Goal: Check status

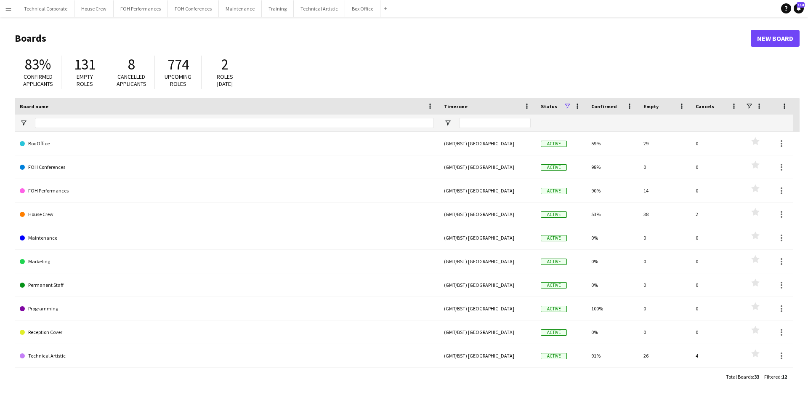
click at [79, 375] on div "Total Boards : 33 Filtered : 12" at bounding box center [407, 376] width 785 height 16
click at [55, 10] on button "Technical Corporate Close" at bounding box center [45, 8] width 57 height 16
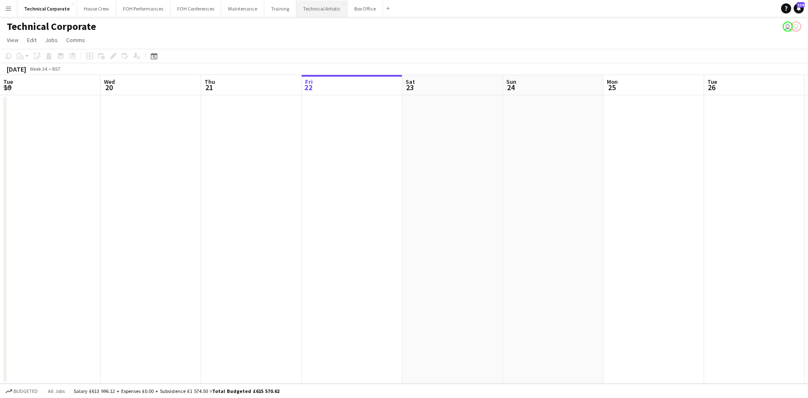
click at [329, 16] on button "Technical Artistic Close" at bounding box center [321, 8] width 51 height 16
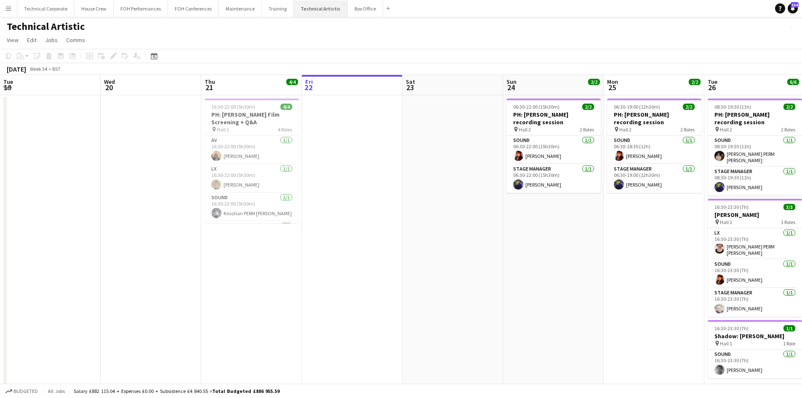
scroll to position [0, 201]
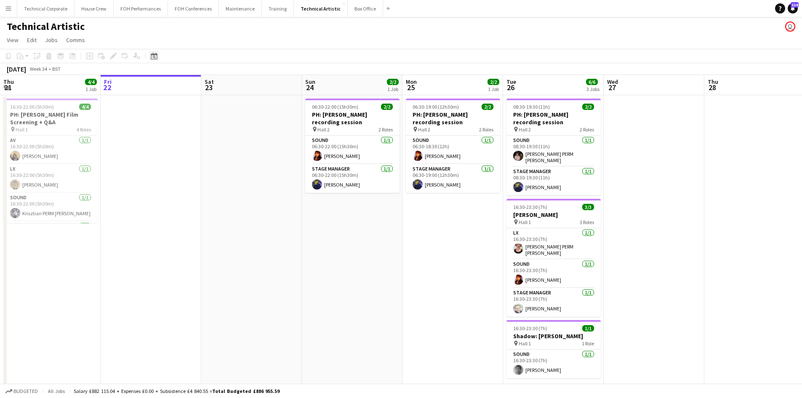
click at [157, 58] on icon at bounding box center [154, 56] width 6 height 7
click at [163, 85] on span "[DATE]" at bounding box center [162, 85] width 16 height 8
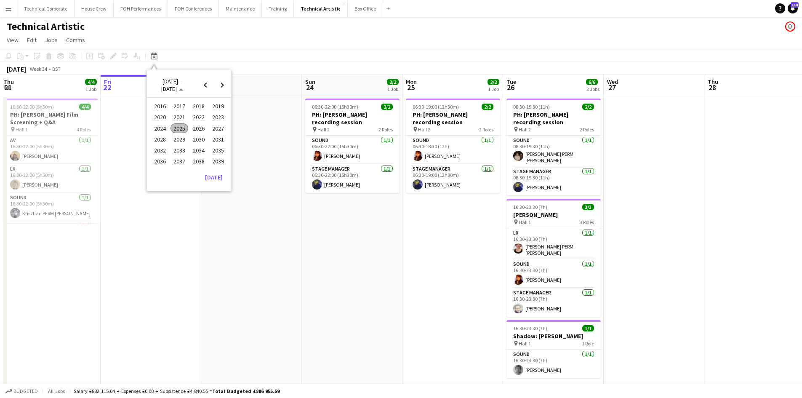
click at [163, 128] on span "2024" at bounding box center [159, 128] width 17 height 10
click at [166, 96] on mat-calendar "2024 2024 [DATE] FEB MAR APR MAY JUN [DATE] AUG SEP OCT NOV DEC Comparison rang…" at bounding box center [189, 108] width 84 height 79
click at [165, 82] on span "2024" at bounding box center [161, 85] width 12 height 8
click at [174, 79] on span "Choose month and year" at bounding box center [165, 85] width 29 height 20
click at [173, 129] on span "2025" at bounding box center [178, 128] width 17 height 10
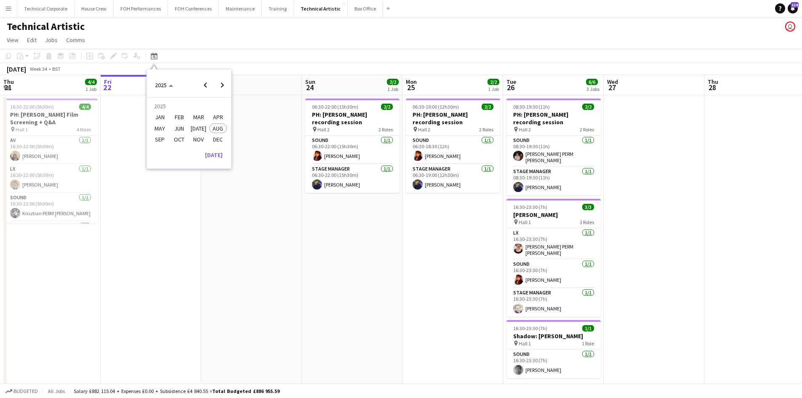
click at [158, 125] on span "MAY" at bounding box center [159, 128] width 17 height 10
click at [224, 155] on span "25" at bounding box center [222, 152] width 10 height 10
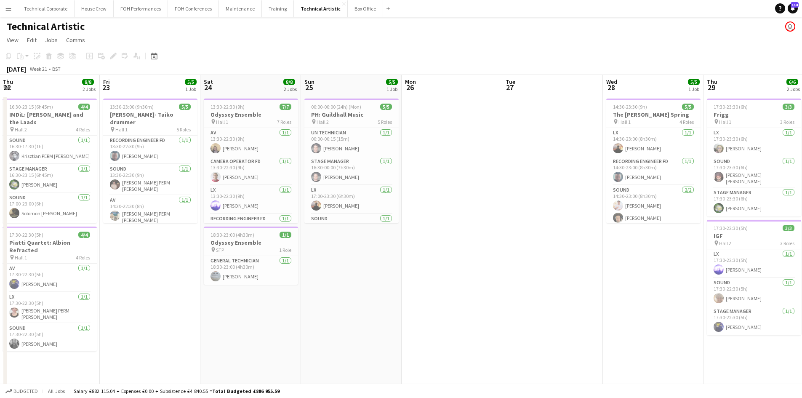
scroll to position [0, 202]
drag, startPoint x: 354, startPoint y: 273, endPoint x: 596, endPoint y: 314, distance: 245.0
click at [596, 314] on app-calendar-viewport "Tue 20 Wed 21 Thu 22 8/8 2 Jobs Fri 23 5/5 1 Job Sat 24 8/8 2 Jobs Sun 25 5/5 1…" at bounding box center [401, 237] width 802 height 324
